Goal: Information Seeking & Learning: Find specific fact

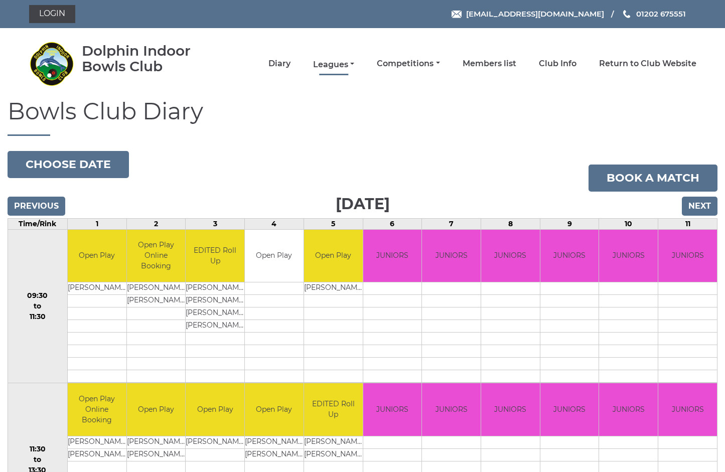
click at [354, 65] on link "Leagues" at bounding box center [333, 64] width 41 height 11
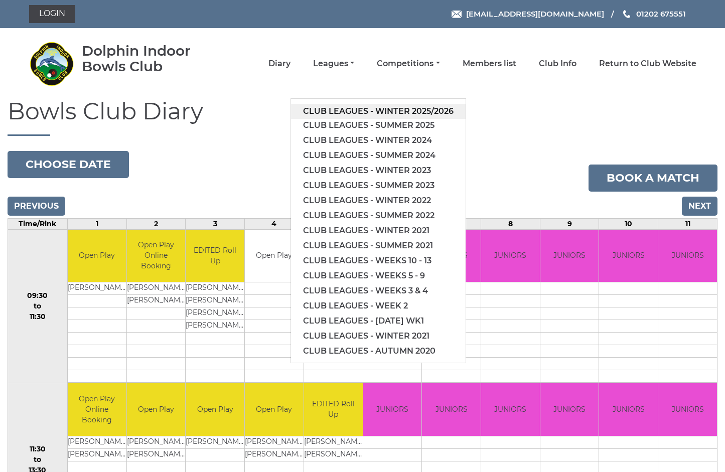
click at [423, 110] on link "Club leagues - Winter 2025/2026" at bounding box center [378, 111] width 175 height 15
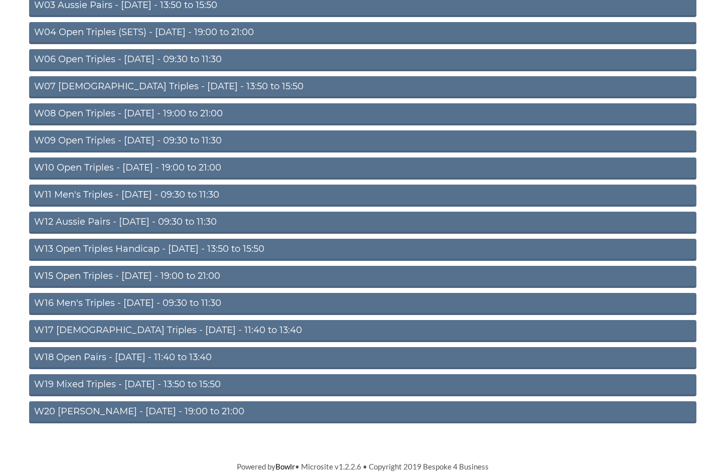
scroll to position [220, 0]
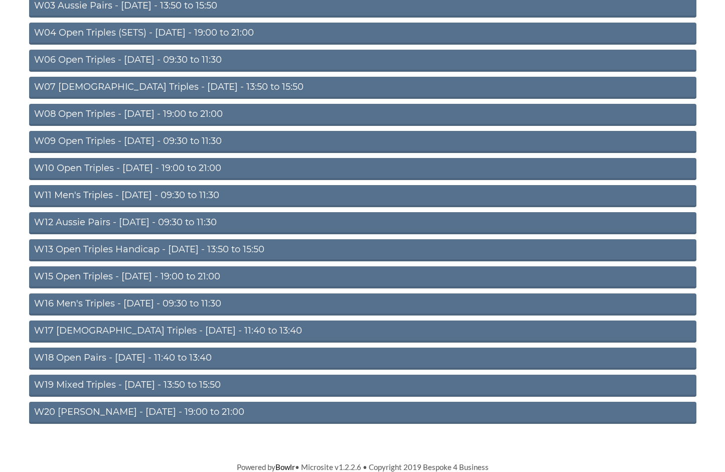
click at [182, 412] on link "W20 Aussie Pairs - Friday - 19:00 to 21:00" at bounding box center [362, 413] width 667 height 22
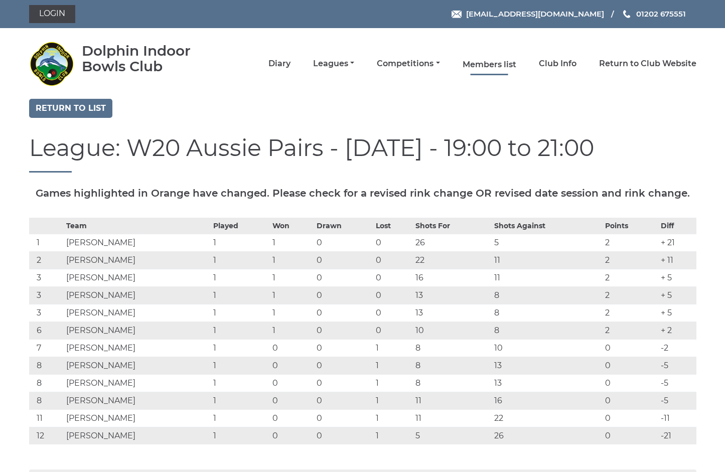
click at [513, 64] on link "Members list" at bounding box center [490, 64] width 54 height 11
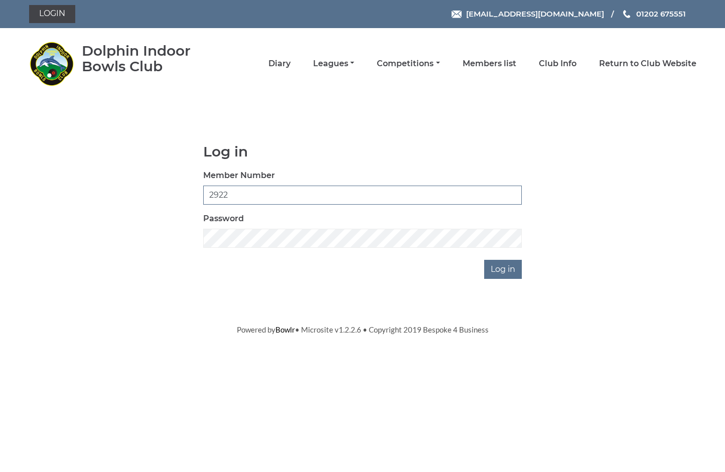
type input "2922"
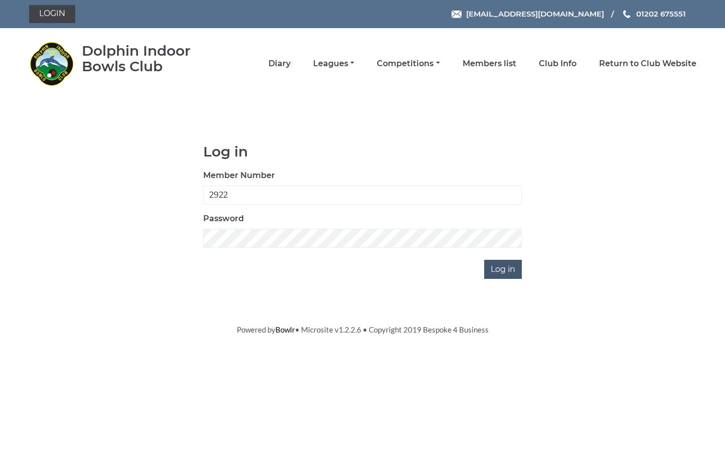
click at [507, 270] on input "Log in" at bounding box center [503, 269] width 38 height 19
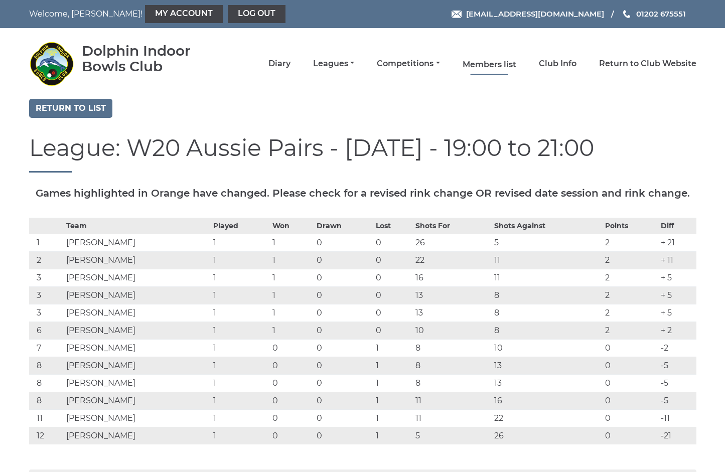
click at [511, 66] on link "Members list" at bounding box center [490, 64] width 54 height 11
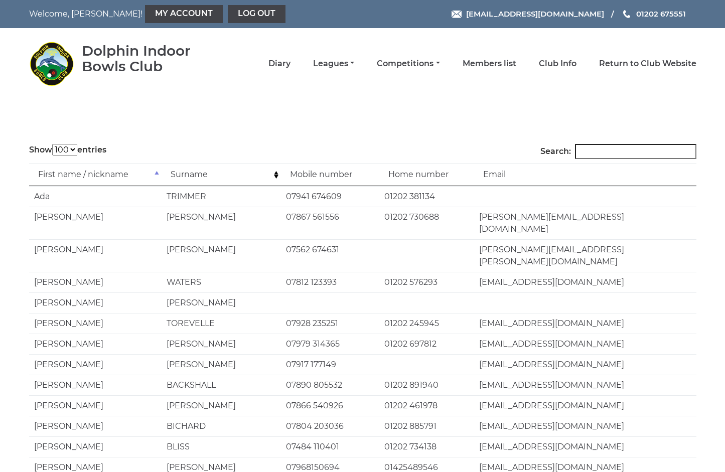
select select "100"
click at [605, 147] on input "Search:" at bounding box center [635, 151] width 121 height 15
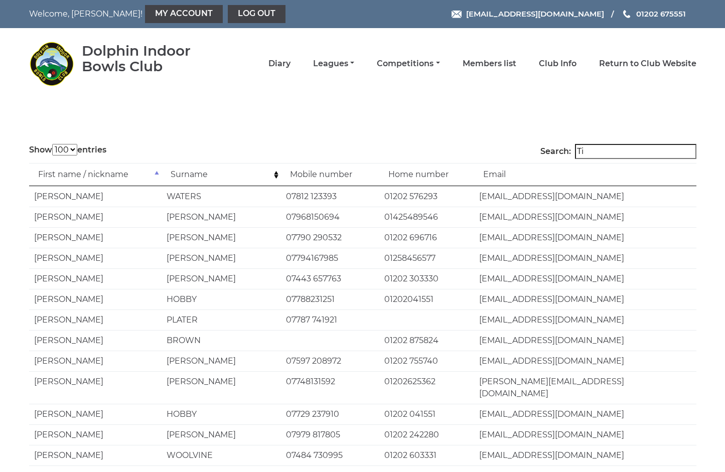
type input "T"
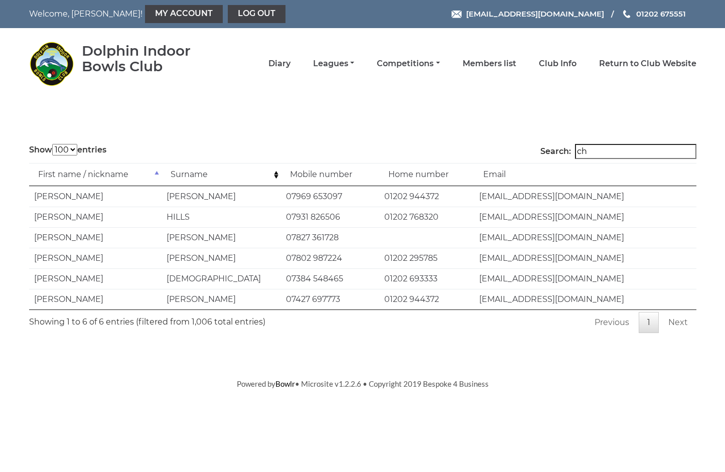
type input "c"
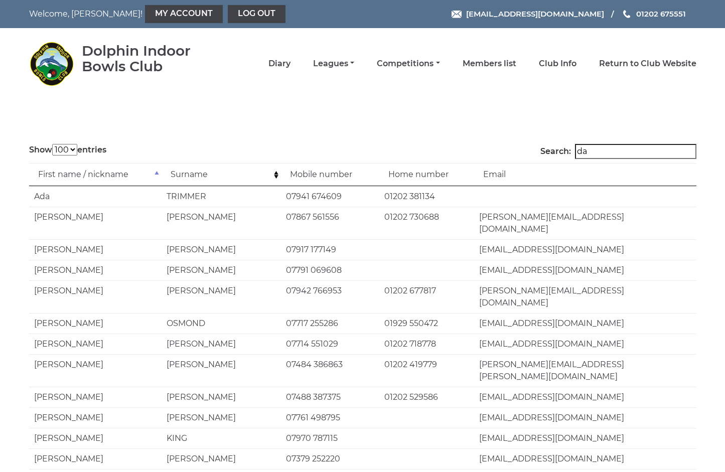
type input "d"
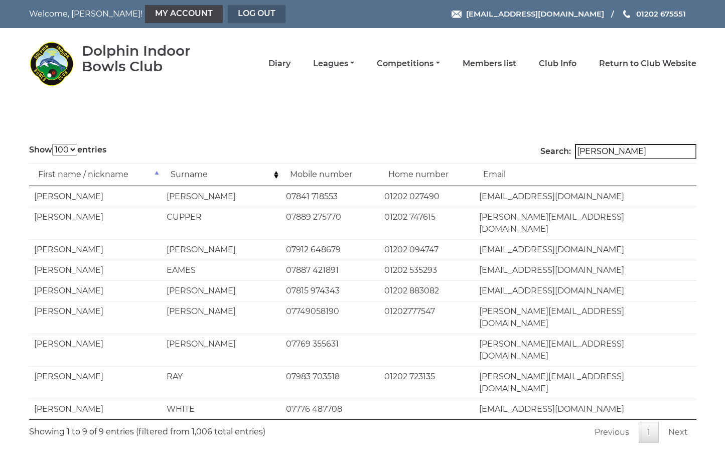
type input "christopher"
click at [233, 12] on link "Log out" at bounding box center [257, 14] width 58 height 18
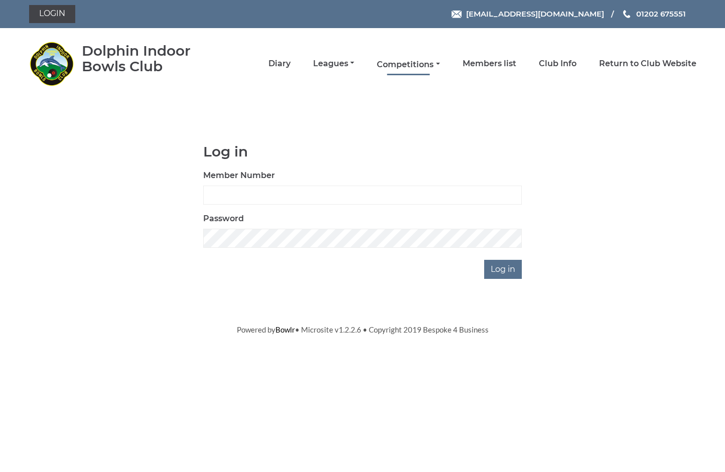
click at [430, 66] on link "Competitions" at bounding box center [408, 64] width 63 height 11
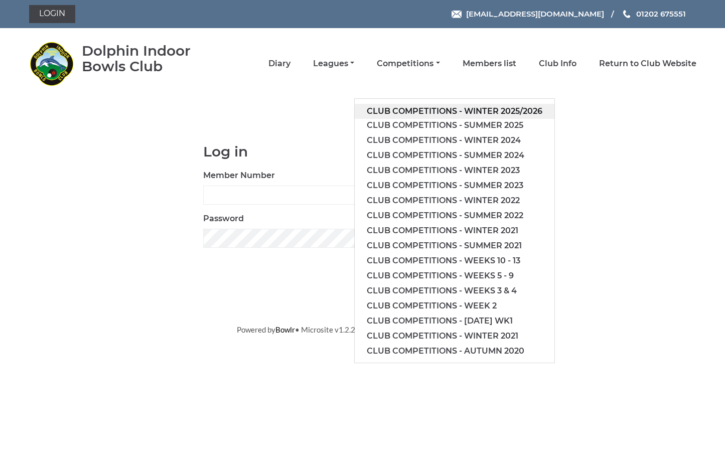
click at [487, 109] on link "Club competitions - Winter 2025/2026" at bounding box center [455, 111] width 200 height 15
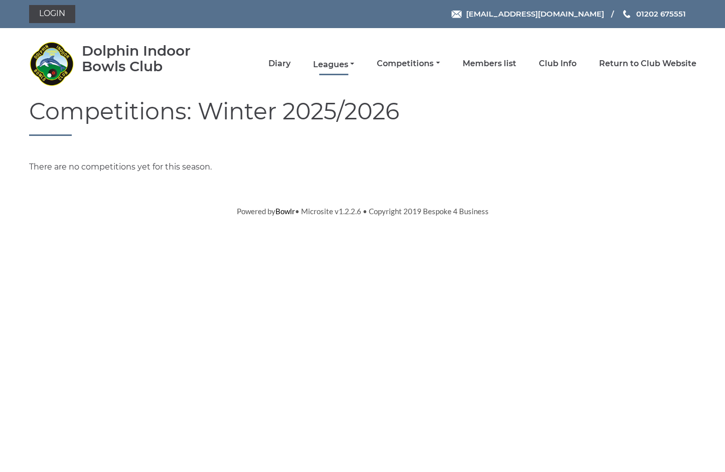
click at [354, 64] on link "Leagues" at bounding box center [333, 64] width 41 height 11
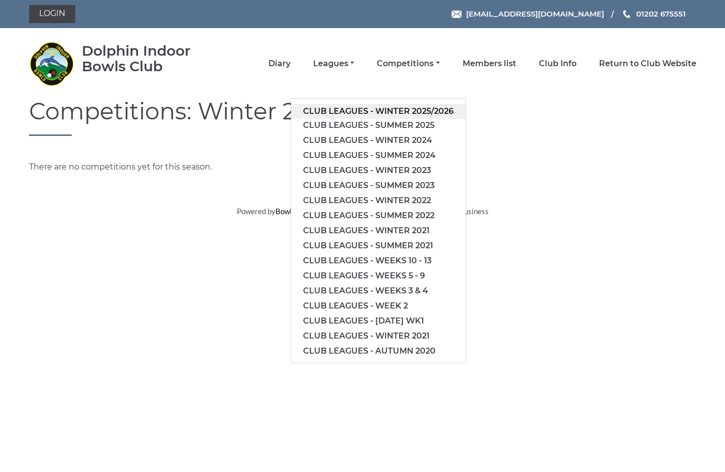
click at [421, 111] on link "Club leagues - Winter 2025/2026" at bounding box center [378, 111] width 175 height 15
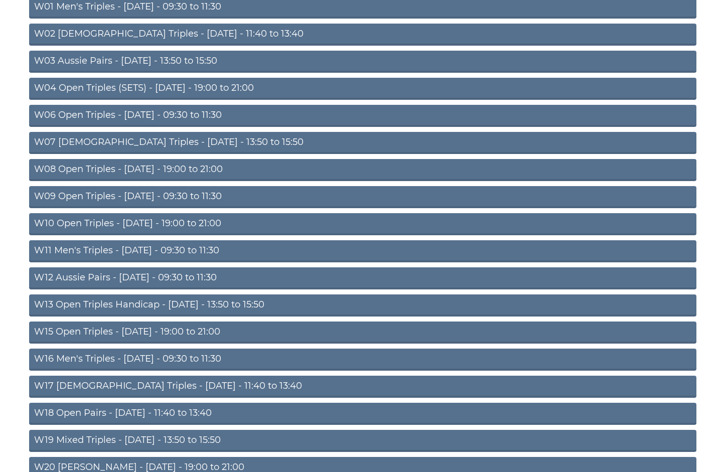
scroll to position [166, 1]
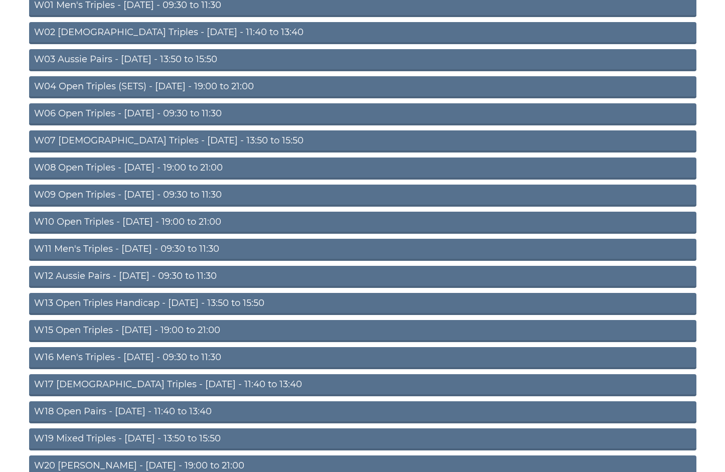
click at [211, 111] on link "W06 Open Triples - [DATE] - 09:30 to 11:30" at bounding box center [362, 114] width 667 height 22
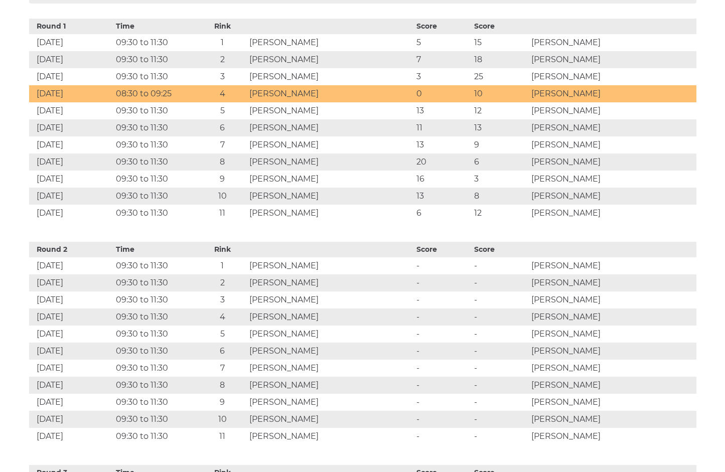
scroll to position [701, 0]
